Goal: Entertainment & Leisure: Consume media (video, audio)

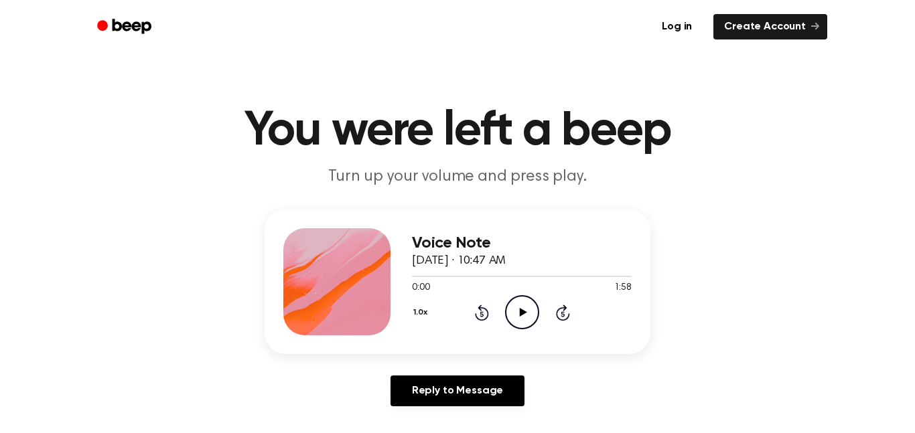
click at [519, 307] on icon "Play Audio" at bounding box center [522, 312] width 34 height 34
click at [527, 322] on icon "Pause Audio" at bounding box center [522, 312] width 34 height 34
click at [428, 276] on div at bounding box center [435, 276] width 46 height 1
click at [517, 312] on icon "Play Audio" at bounding box center [522, 312] width 34 height 34
click at [510, 303] on icon "Pause Audio" at bounding box center [522, 312] width 34 height 34
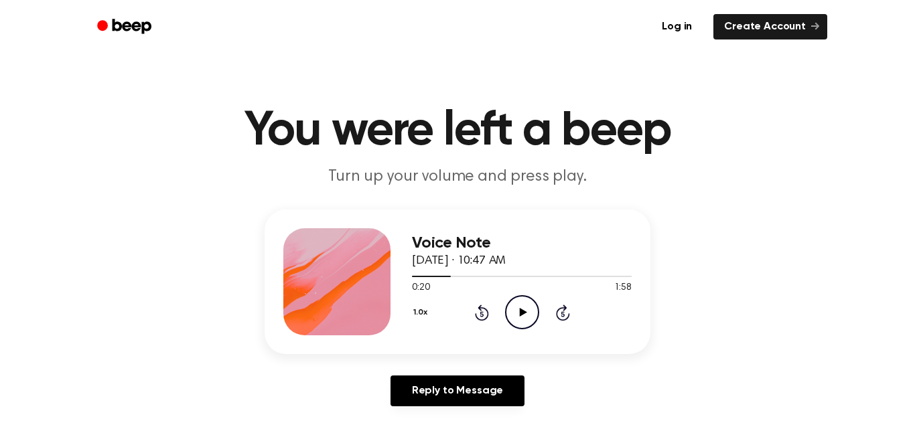
click at [519, 313] on icon at bounding box center [522, 312] width 7 height 9
click at [513, 309] on icon "Pause Audio" at bounding box center [522, 312] width 34 height 34
click at [455, 279] on div at bounding box center [522, 275] width 220 height 11
click at [522, 299] on icon "Play Audio" at bounding box center [522, 312] width 34 height 34
click at [461, 276] on div at bounding box center [449, 276] width 75 height 1
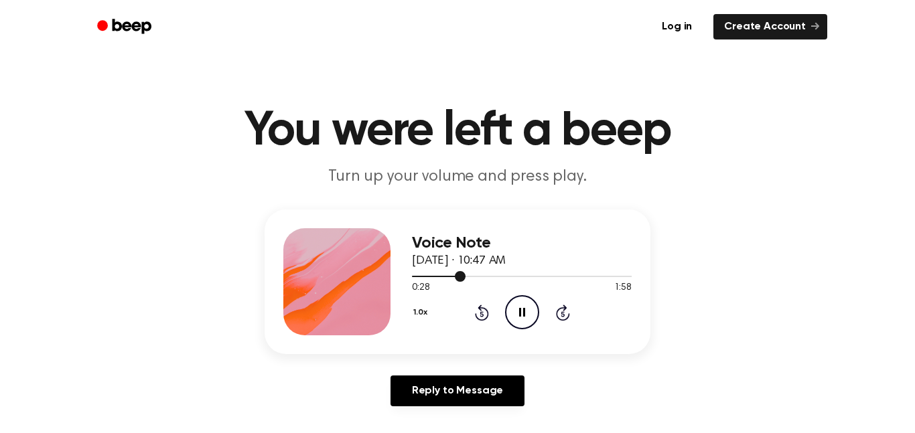
click at [441, 274] on div at bounding box center [522, 275] width 220 height 11
click at [519, 307] on icon "Pause Audio" at bounding box center [522, 312] width 34 height 34
click at [526, 317] on icon "Play Audio" at bounding box center [522, 312] width 34 height 34
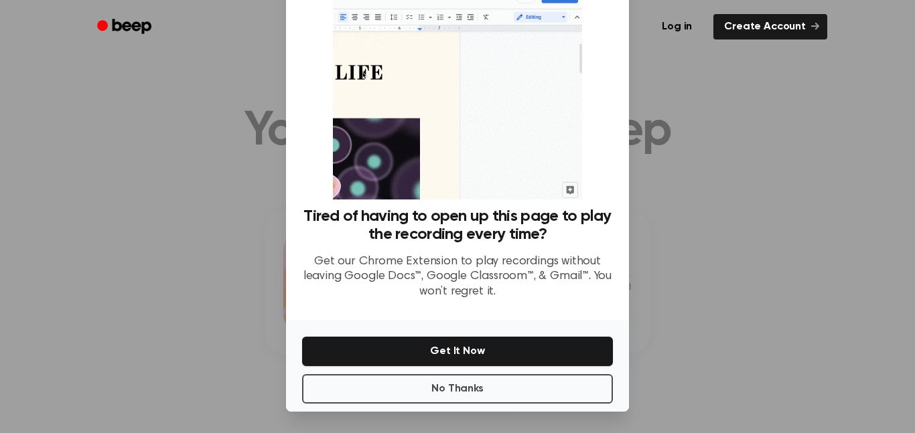
scroll to position [50, 0]
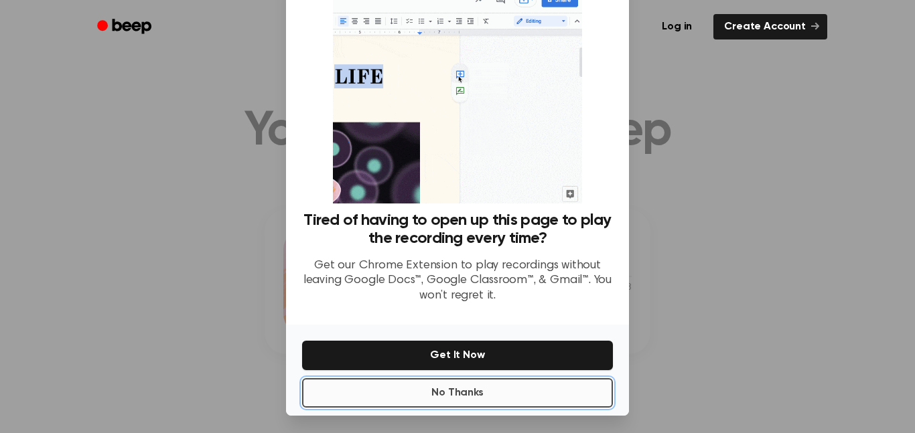
click at [510, 402] on button "No Thanks" at bounding box center [457, 392] width 311 height 29
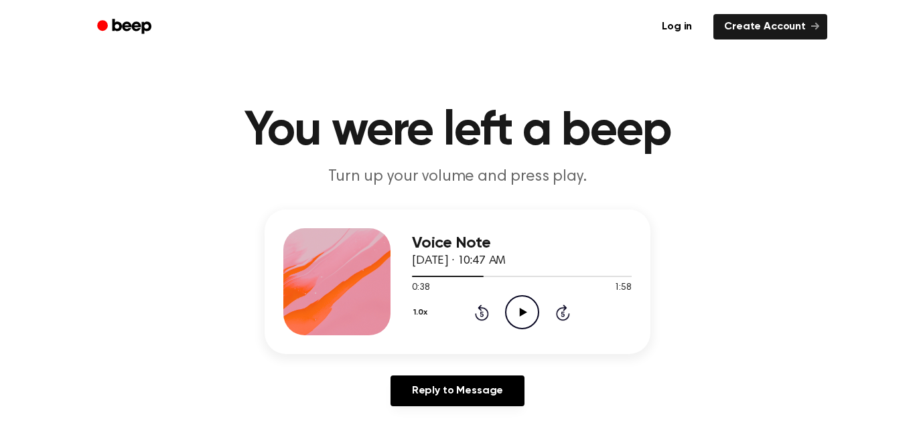
click at [528, 306] on icon "Play Audio" at bounding box center [522, 312] width 34 height 34
click at [522, 317] on icon "Pause Audio" at bounding box center [522, 312] width 34 height 34
